Goal: Task Accomplishment & Management: Manage account settings

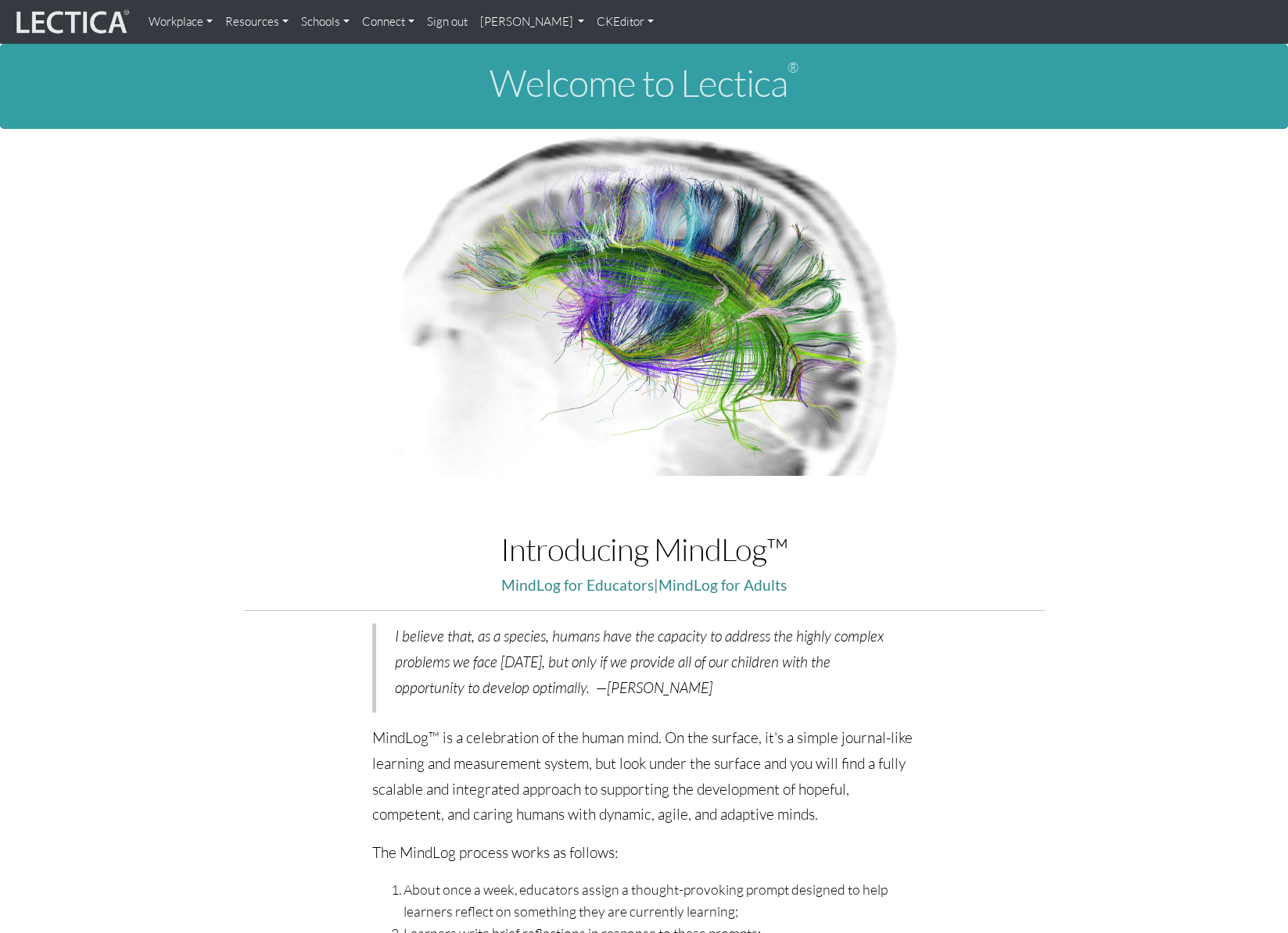
scroll to position [61, 0]
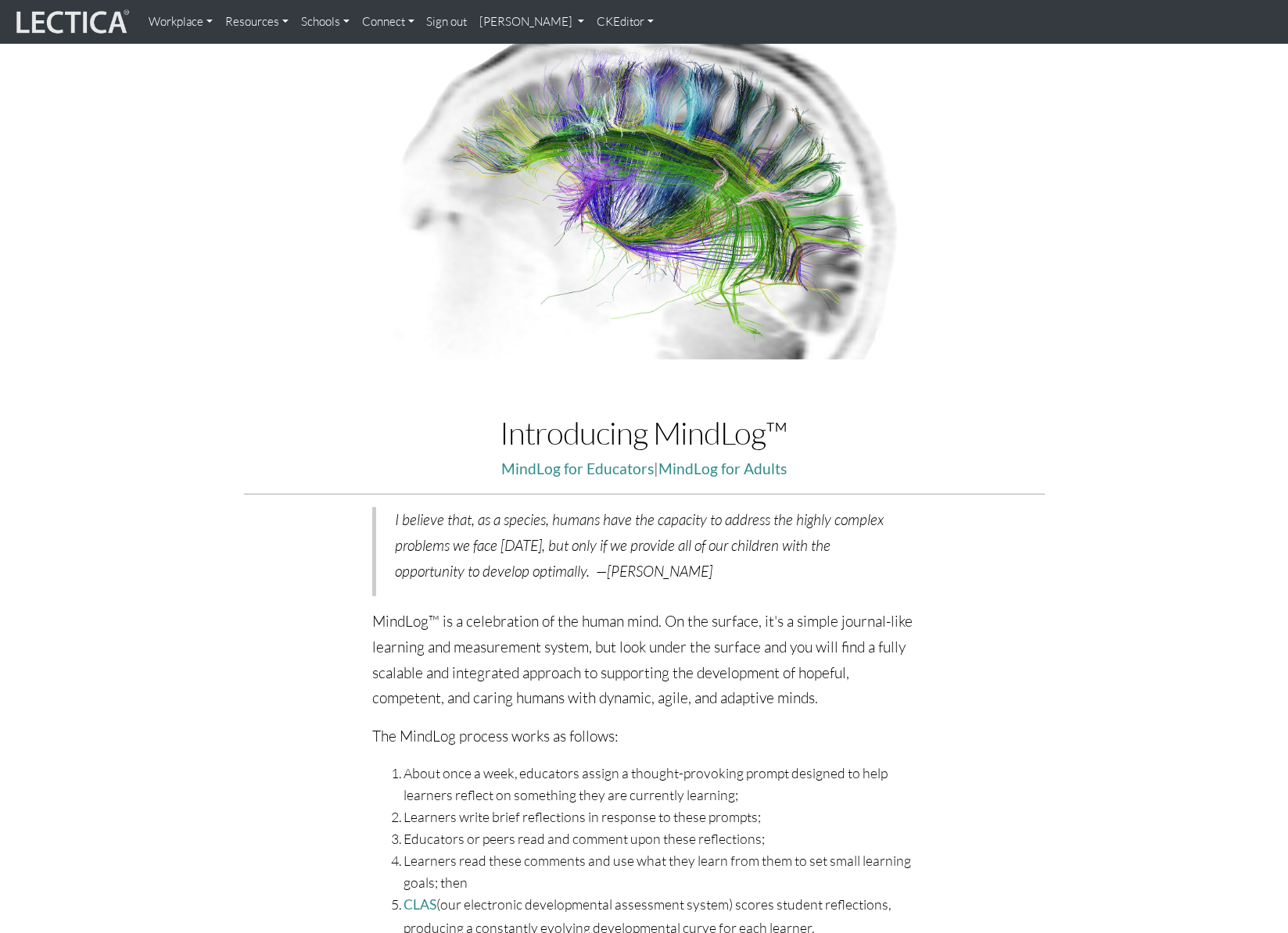
scroll to position [135, 0]
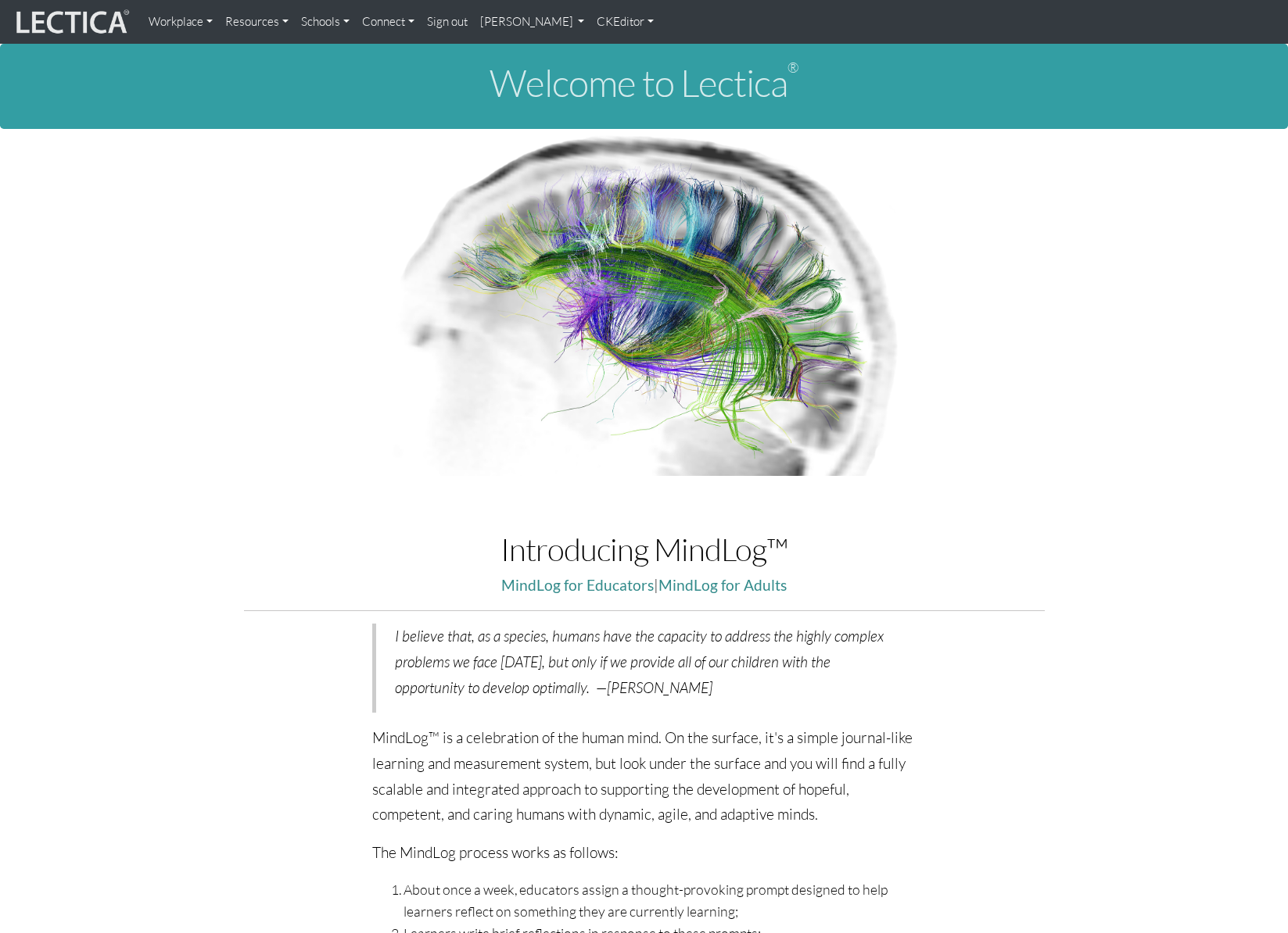
scroll to position [135, 0]
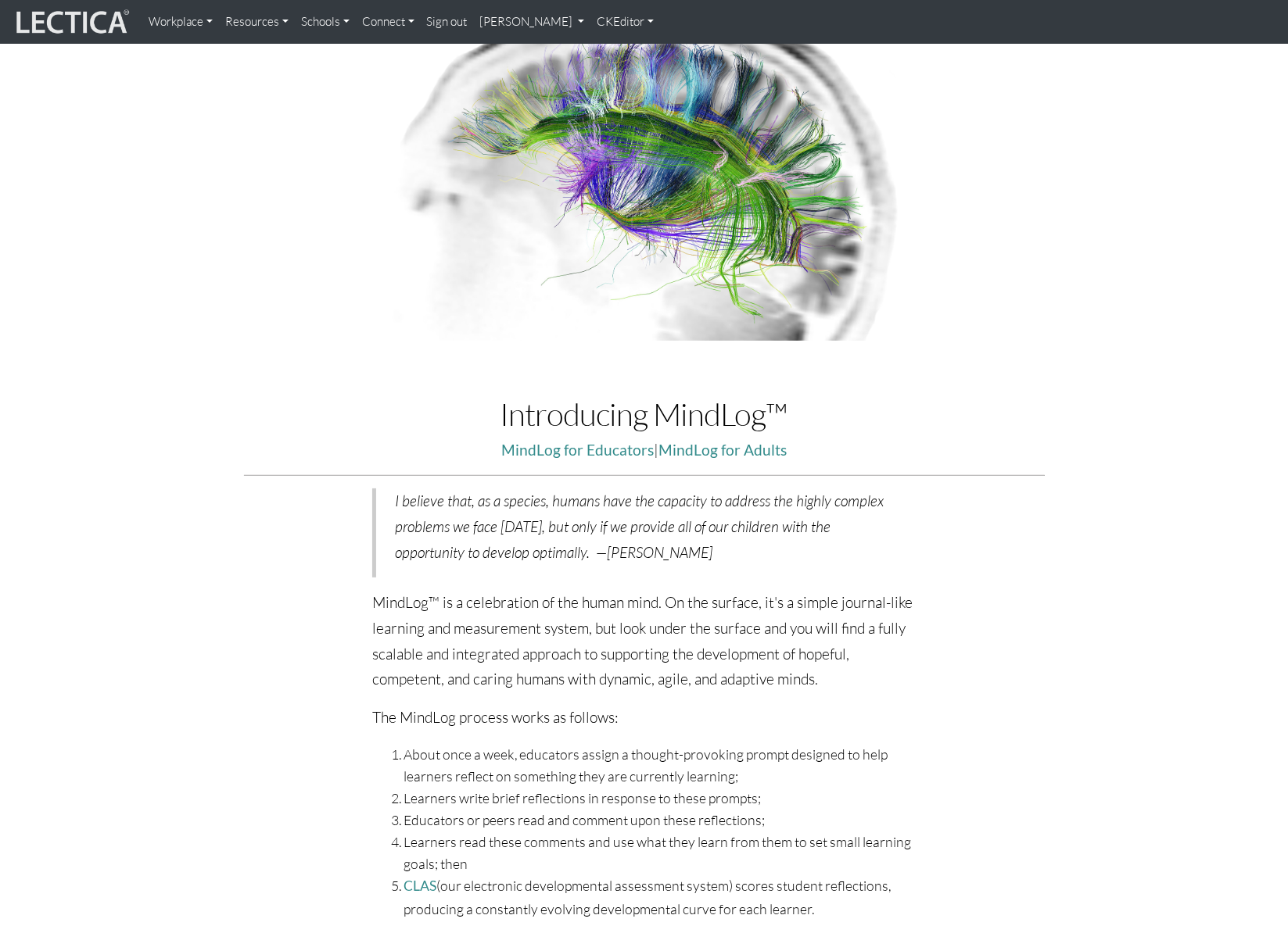
click at [489, 23] on link "[PERSON_NAME]" at bounding box center [533, 21] width 118 height 31
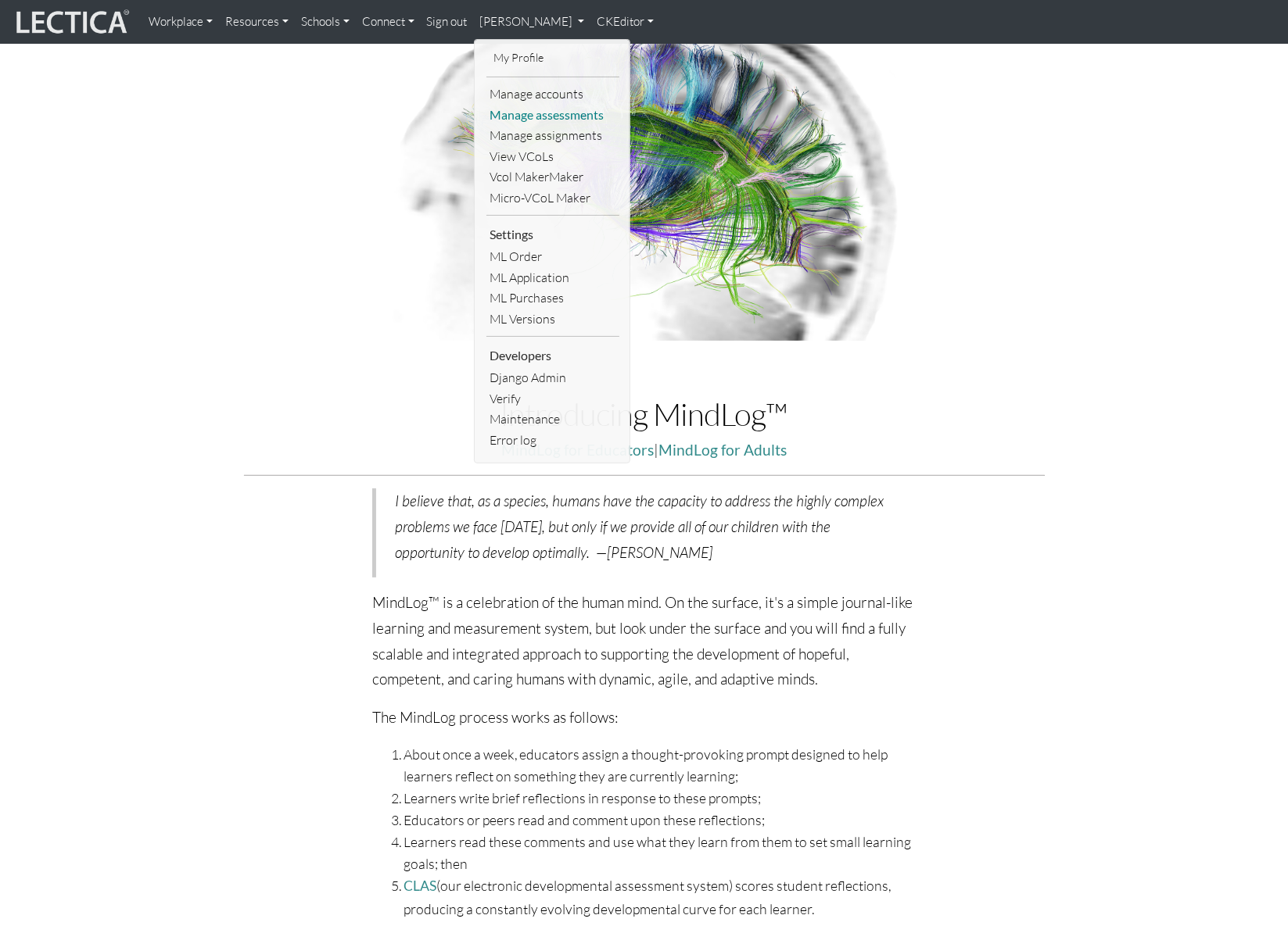
click at [507, 110] on link "Manage assessments" at bounding box center [553, 116] width 133 height 21
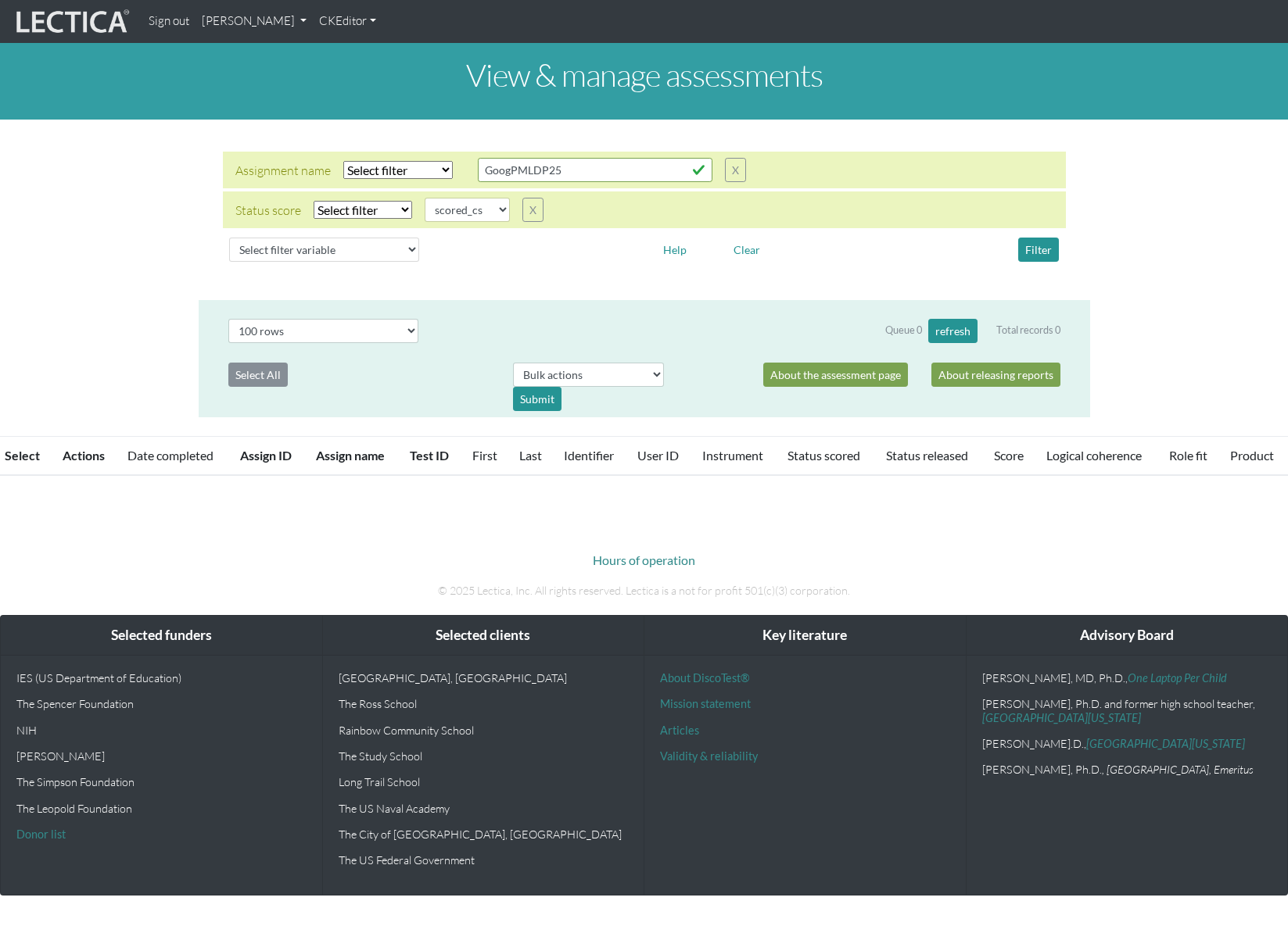
select select
select select "scored_cs"
select select "100"
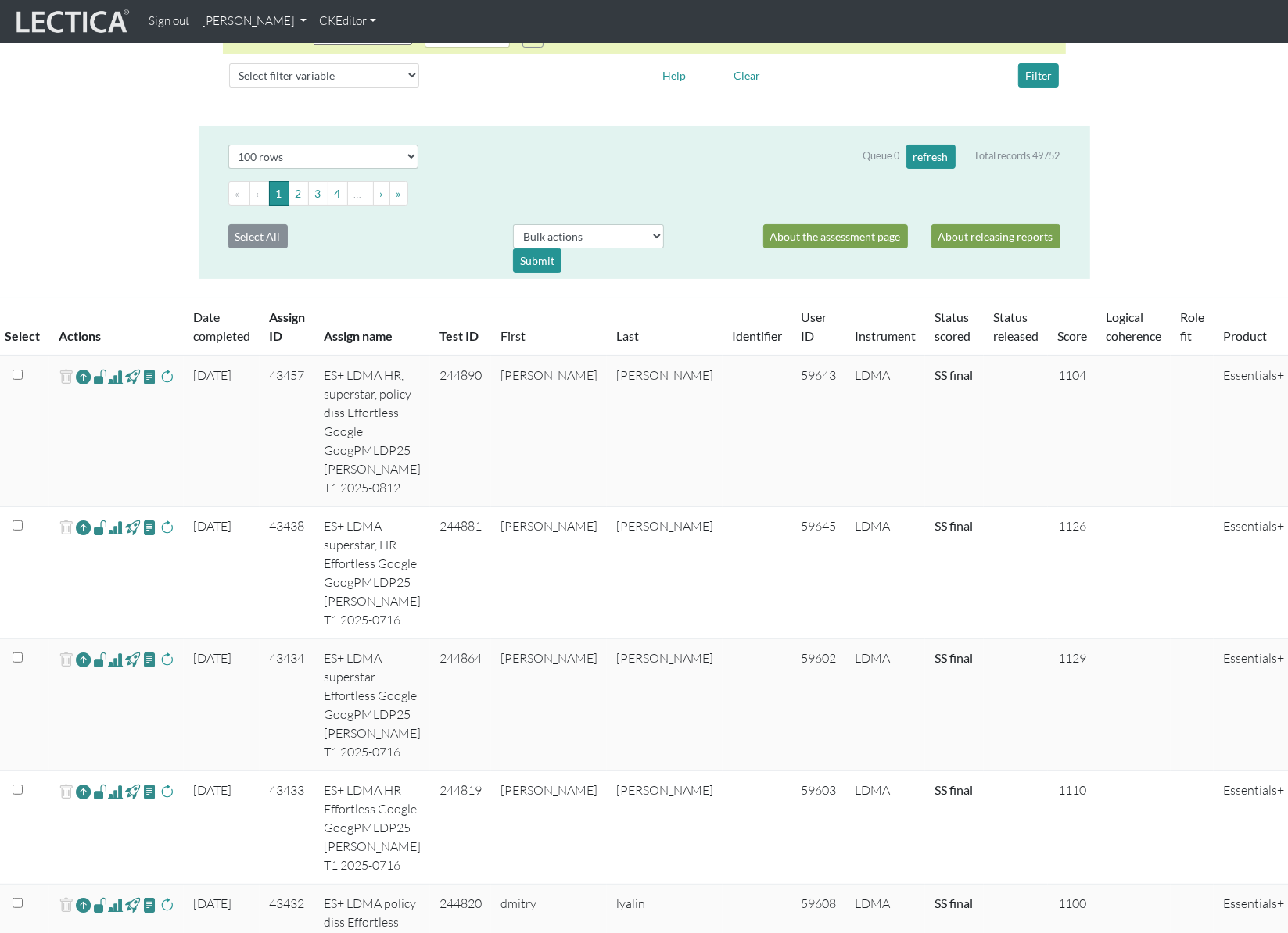
scroll to position [178, 0]
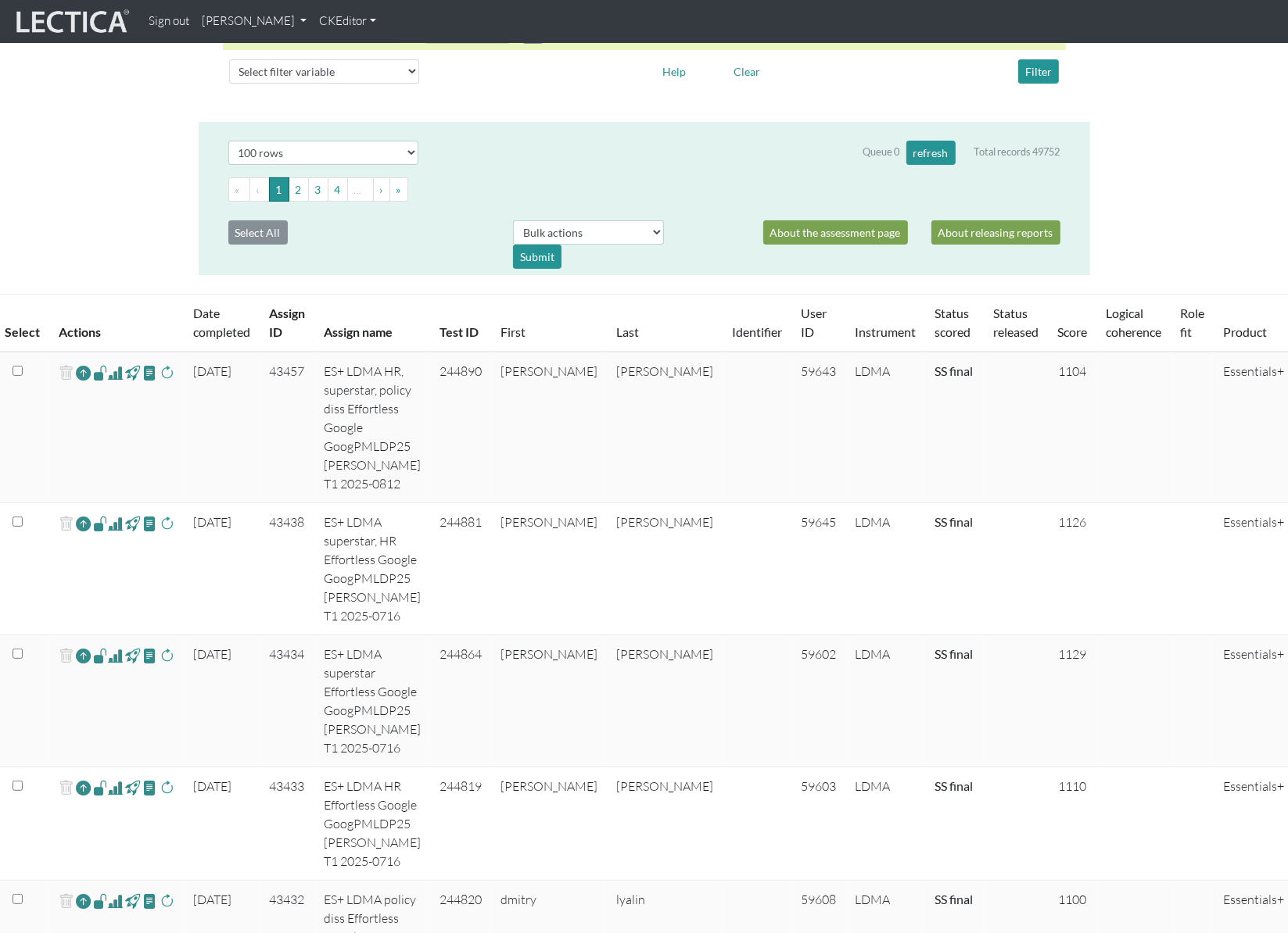
click at [109, 646] on span at bounding box center [115, 655] width 14 height 18
